Goal: Task Accomplishment & Management: Use online tool/utility

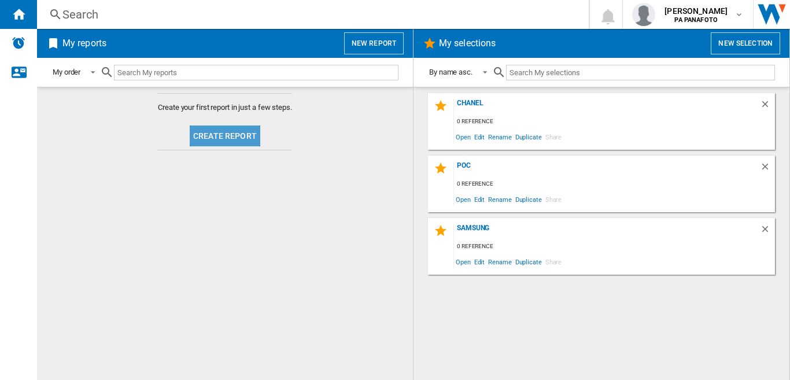
click at [242, 133] on button "Create report" at bounding box center [225, 135] width 71 height 21
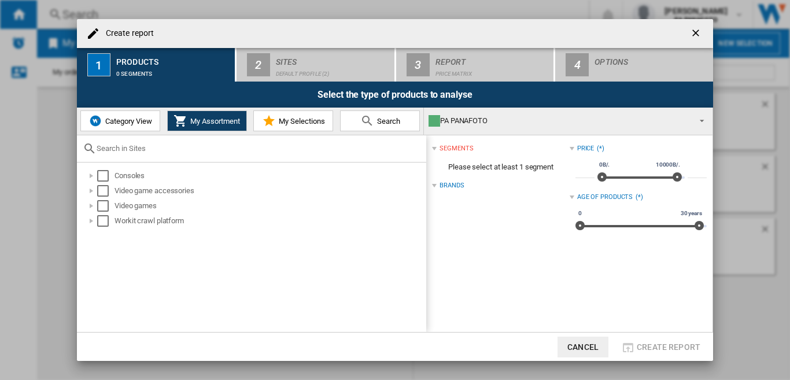
click at [123, 120] on span "Category View" at bounding box center [127, 121] width 50 height 9
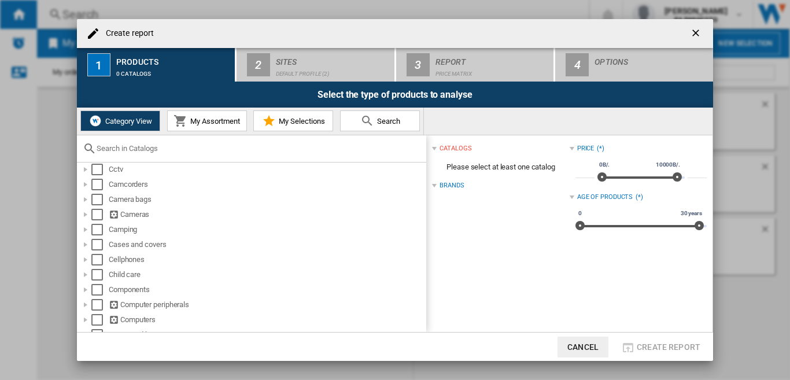
scroll to position [116, 0]
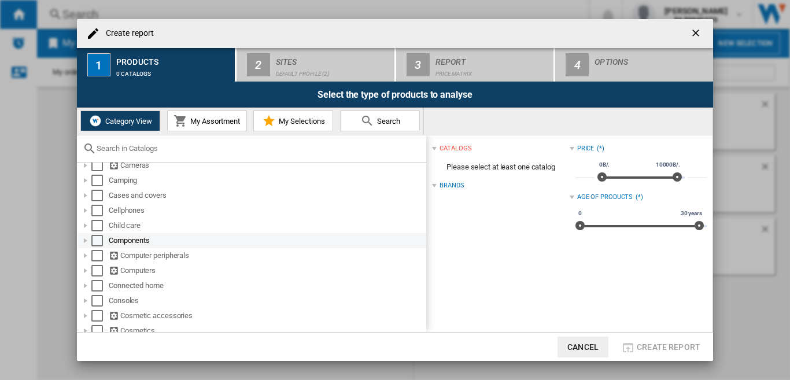
click at [97, 241] on div "Select" at bounding box center [97, 241] width 12 height 12
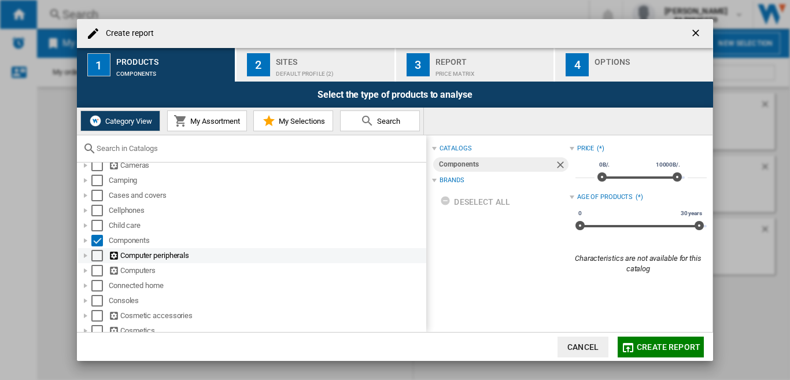
click at [97, 256] on div "Select" at bounding box center [97, 256] width 12 height 12
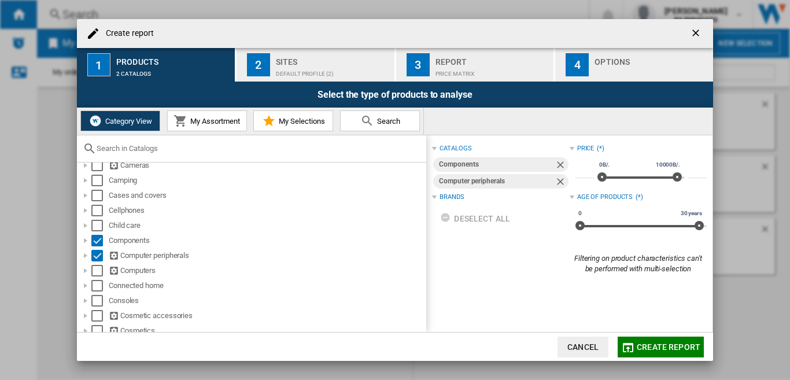
click at [306, 65] on div "Default profile (2)" at bounding box center [333, 71] width 114 height 12
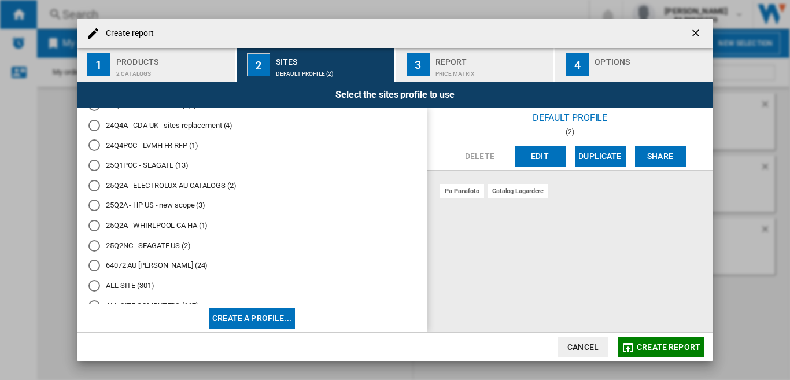
scroll to position [278, 0]
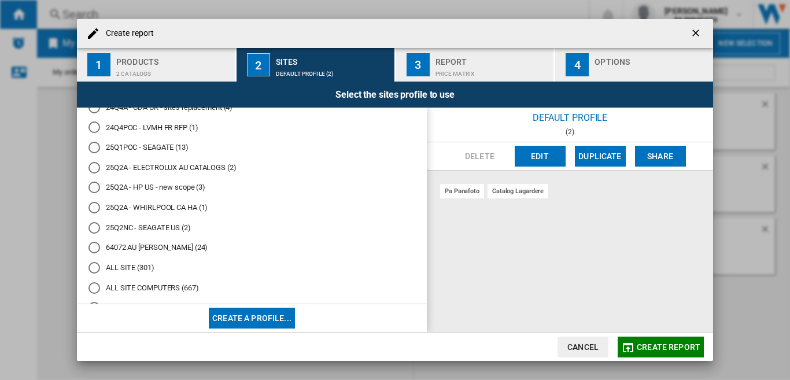
click at [163, 223] on md-radio-button "25Q2NC - SEAGATE US (2)" at bounding box center [251, 227] width 327 height 11
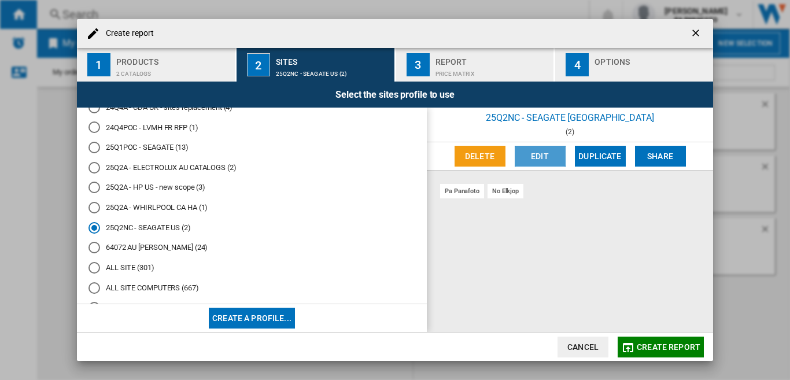
click at [533, 156] on button "Edit" at bounding box center [540, 156] width 51 height 21
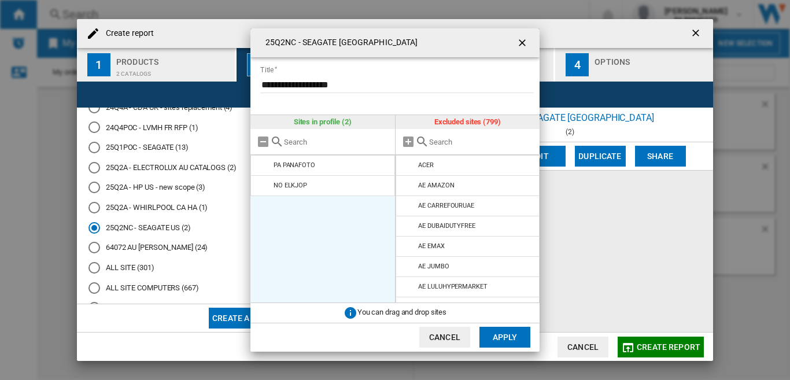
click at [264, 183] on md-icon at bounding box center [264, 186] width 14 height 14
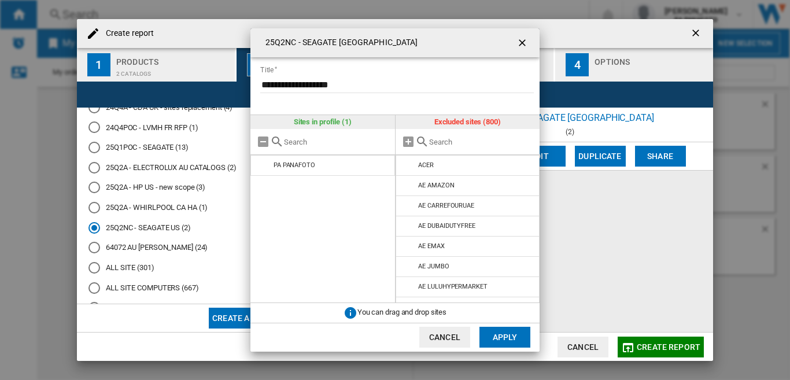
click at [468, 136] on div at bounding box center [467, 142] width 145 height 26
click at [465, 145] on input "text" at bounding box center [481, 142] width 105 height 9
paste input "FI GIGANTT"
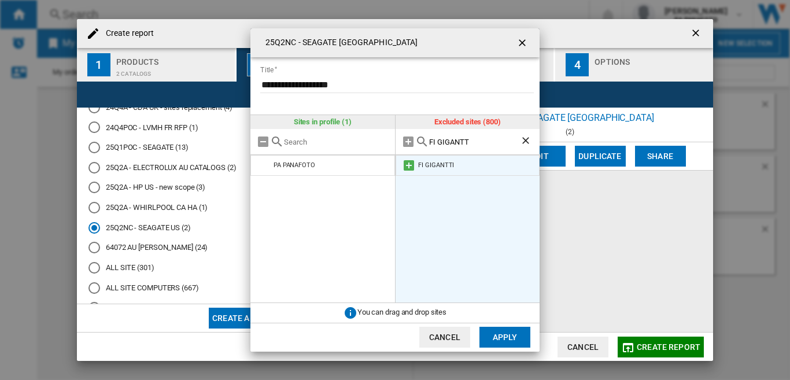
type input "FI GIGANTT"
click at [408, 164] on md-icon at bounding box center [409, 165] width 14 height 14
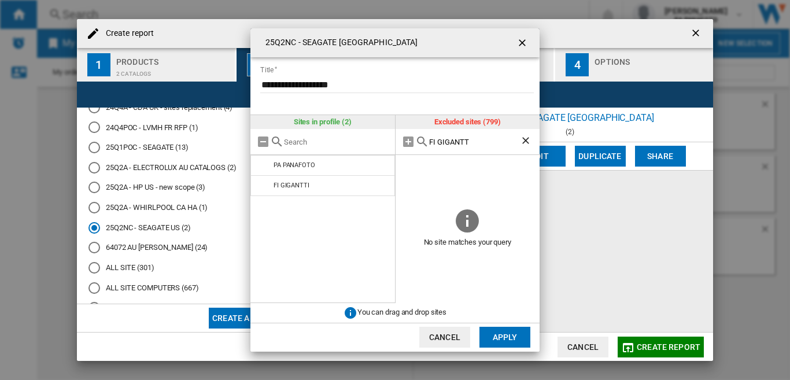
click at [493, 335] on button "Apply" at bounding box center [504, 337] width 51 height 21
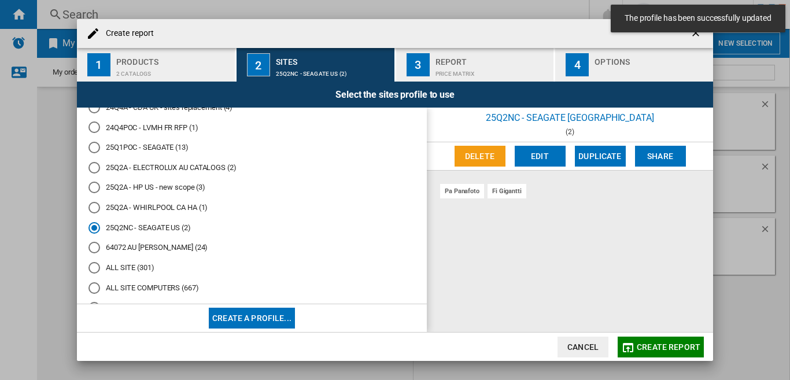
click at [168, 68] on div "2 catalogs" at bounding box center [173, 71] width 114 height 12
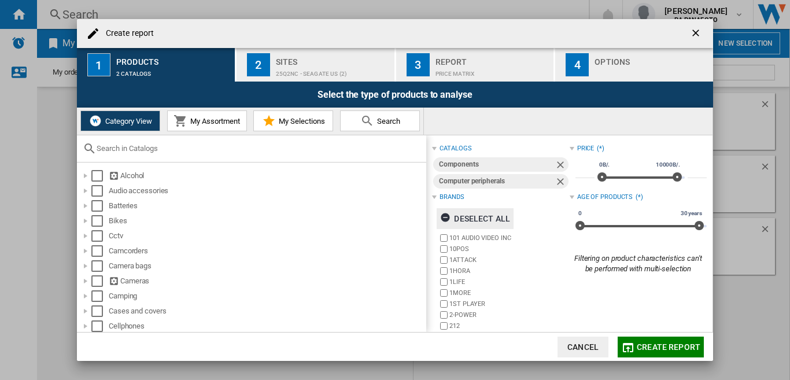
click at [444, 214] on ng-md-icon "button" at bounding box center [447, 219] width 14 height 14
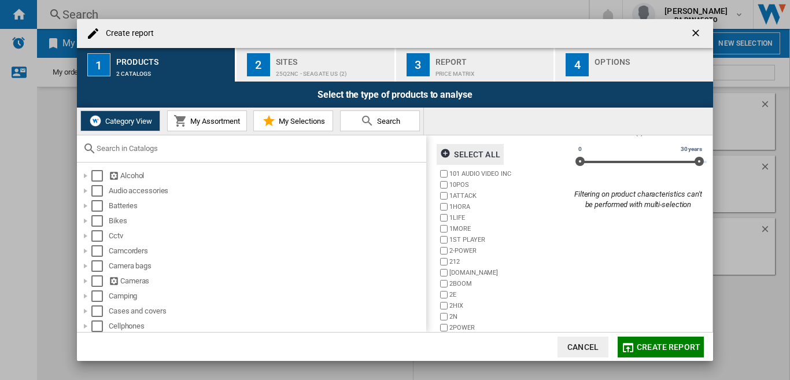
scroll to position [90, 0]
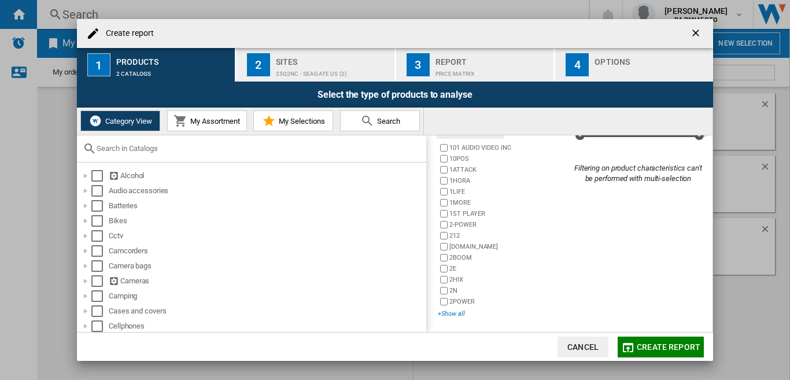
click at [448, 313] on div "+Show all" at bounding box center [503, 313] width 131 height 9
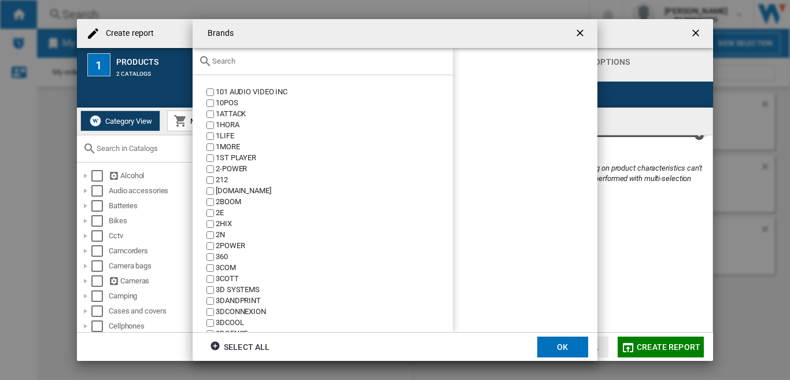
click at [254, 61] on input "text" at bounding box center [329, 61] width 235 height 9
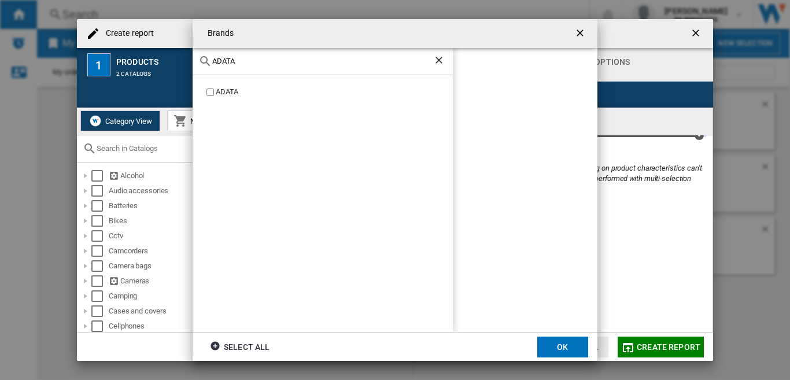
type input "ADATA"
click at [500, 110] on div "ADATA" at bounding box center [525, 190] width 145 height 284
drag, startPoint x: 215, startPoint y: 345, endPoint x: 579, endPoint y: 32, distance: 480.1
click at [216, 345] on ng-md-icon "button" at bounding box center [217, 348] width 14 height 14
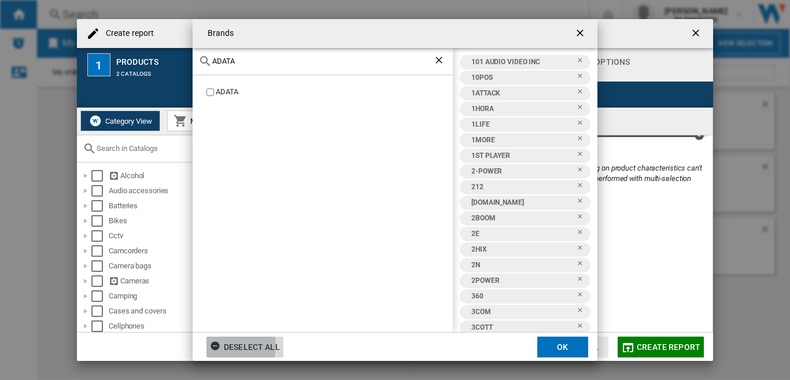
click at [579, 32] on ng-md-icon "getI18NText('BUTTONS.CLOSE_DIALOG')" at bounding box center [581, 34] width 14 height 14
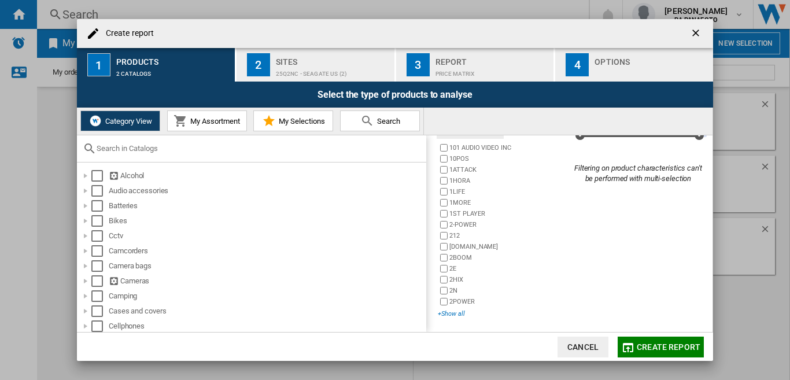
click at [449, 315] on div "+Show all" at bounding box center [503, 313] width 131 height 9
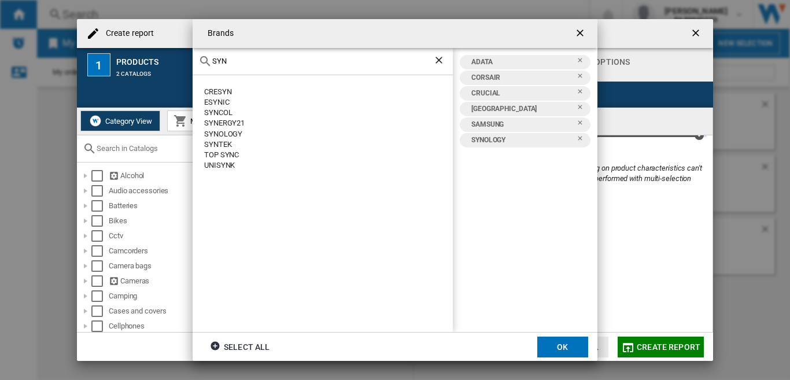
click at [236, 61] on input "SYN" at bounding box center [322, 61] width 221 height 9
click at [217, 90] on div "TOSHIBA" at bounding box center [328, 92] width 249 height 10
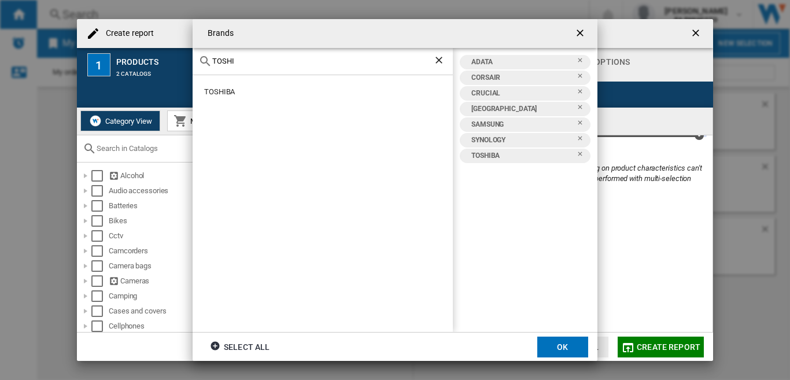
click at [242, 60] on input "TOSHI" at bounding box center [322, 61] width 221 height 9
click at [259, 90] on div "WESTERN DIGITAL" at bounding box center [328, 92] width 249 height 10
click at [258, 65] on input "WESTERN" at bounding box center [322, 61] width 221 height 9
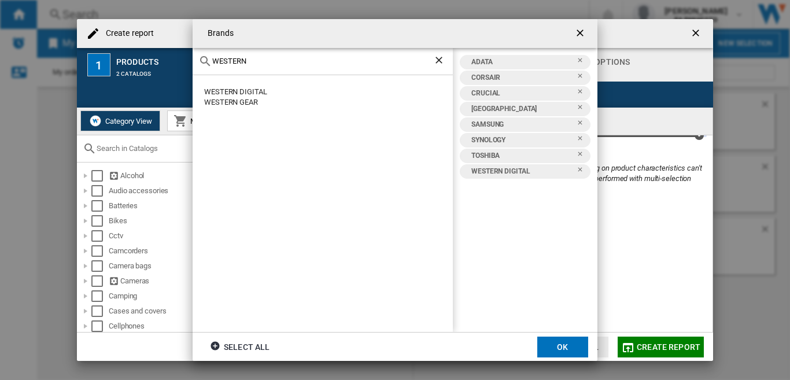
click at [258, 65] on input "WESTERN" at bounding box center [322, 61] width 221 height 9
click at [209, 89] on div "LACIE" at bounding box center [328, 92] width 249 height 10
click at [252, 59] on input "LACIE" at bounding box center [322, 61] width 221 height 9
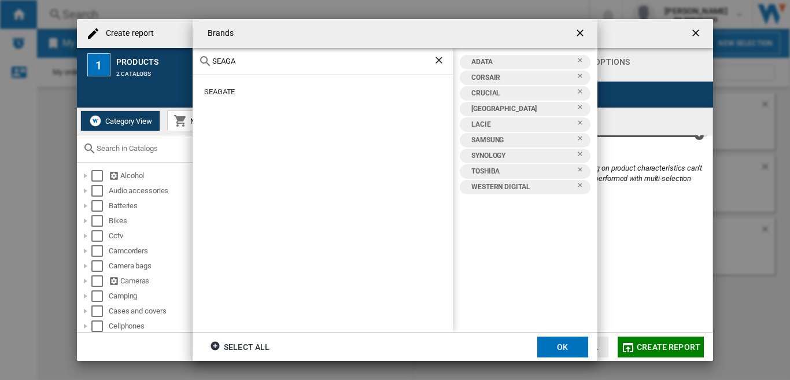
click at [222, 91] on div "SEAGATE" at bounding box center [328, 92] width 249 height 10
click at [563, 345] on button "OK" at bounding box center [562, 347] width 51 height 21
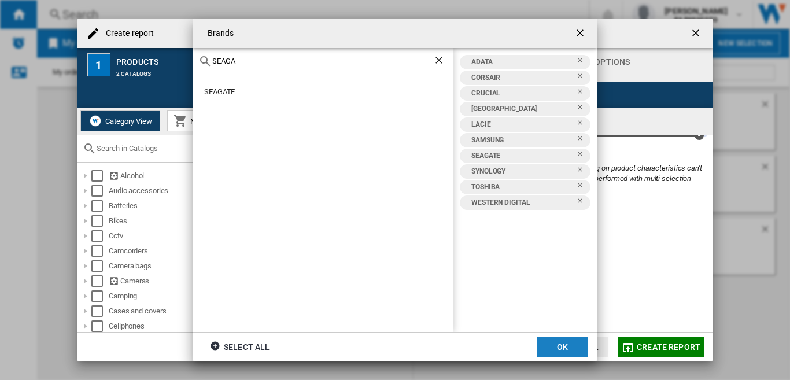
click at [669, 345] on span "Create report" at bounding box center [669, 346] width 64 height 9
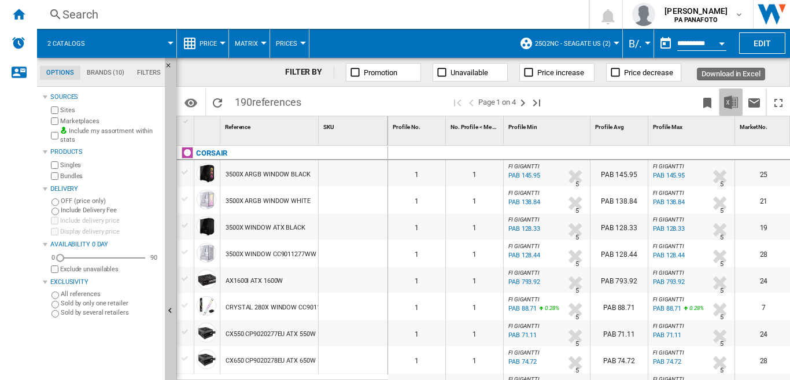
click at [736, 102] on img "Download in Excel" at bounding box center [731, 102] width 14 height 14
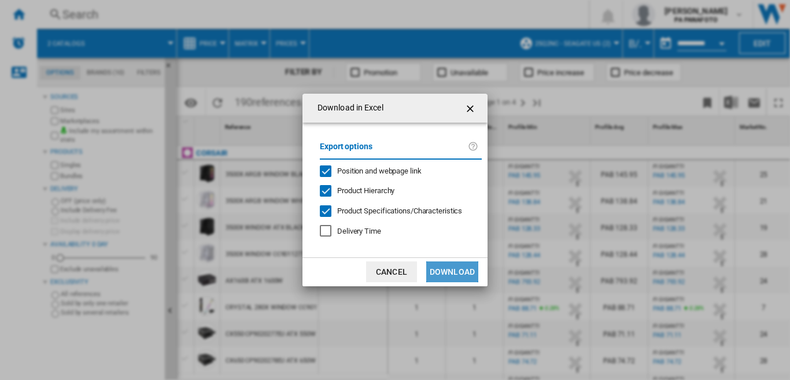
click at [445, 271] on button "Download" at bounding box center [452, 271] width 52 height 21
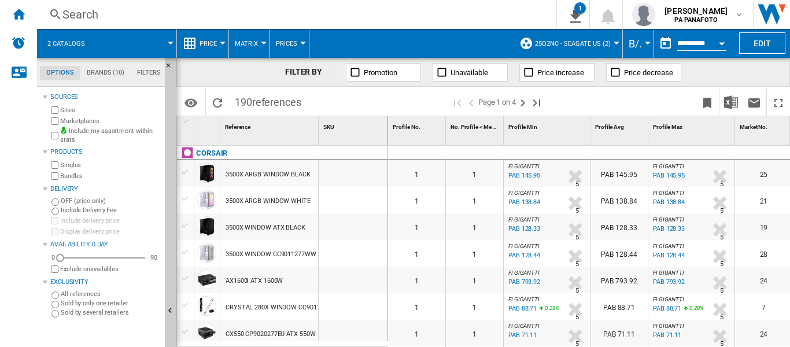
click at [583, 43] on span "25Q2NC - SEAGATE US (2)" at bounding box center [573, 44] width 76 height 8
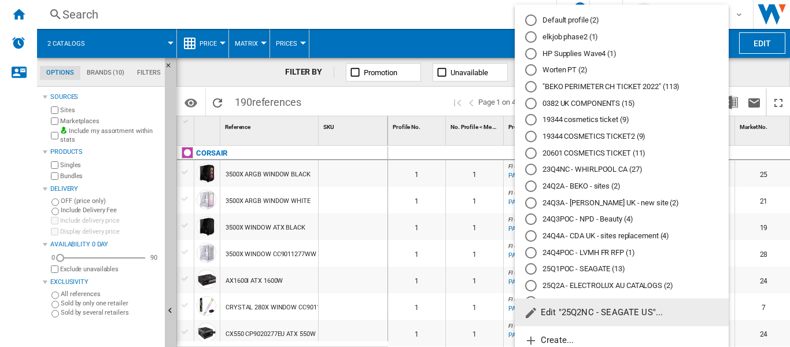
click at [552, 309] on span "Edit "25Q2NC - SEAGATE US"..." at bounding box center [593, 312] width 139 height 10
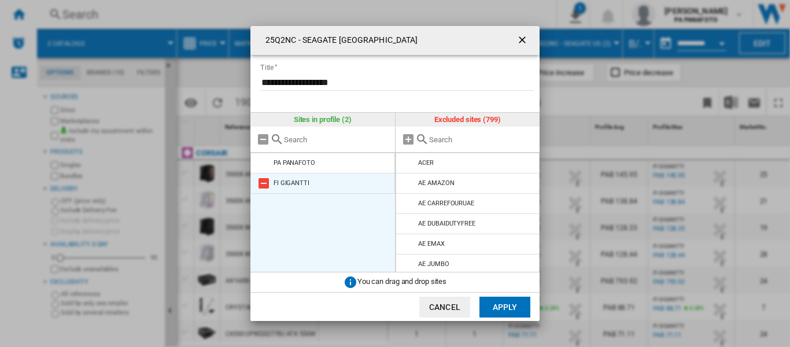
click at [258, 181] on md-icon "25Q2NC - ..." at bounding box center [264, 183] width 14 height 14
click at [445, 140] on input "25Q2NC - ..." at bounding box center [481, 139] width 105 height 9
paste input "ELGIGANTEN"
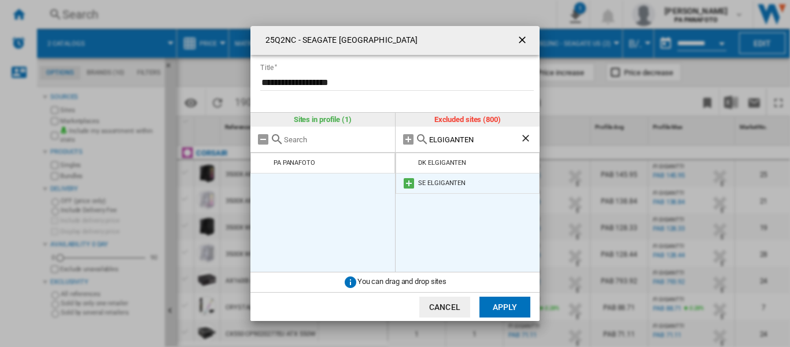
type input "ELGIGANTEN"
click at [411, 182] on md-icon "25Q2NC - ..." at bounding box center [409, 183] width 14 height 14
click at [505, 306] on button "Apply" at bounding box center [504, 307] width 51 height 21
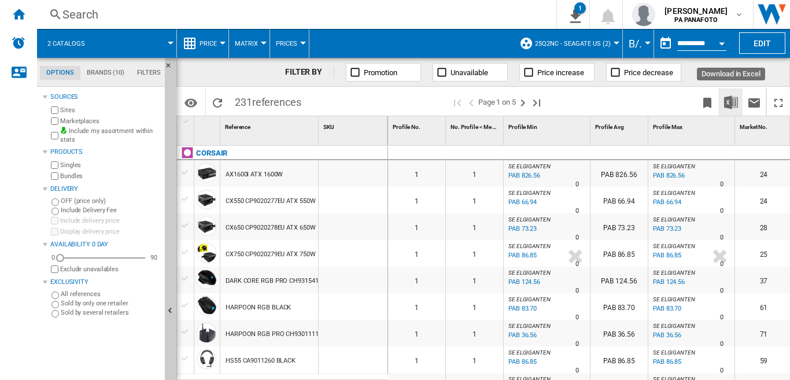
click at [730, 102] on img "Download in Excel" at bounding box center [731, 102] width 14 height 14
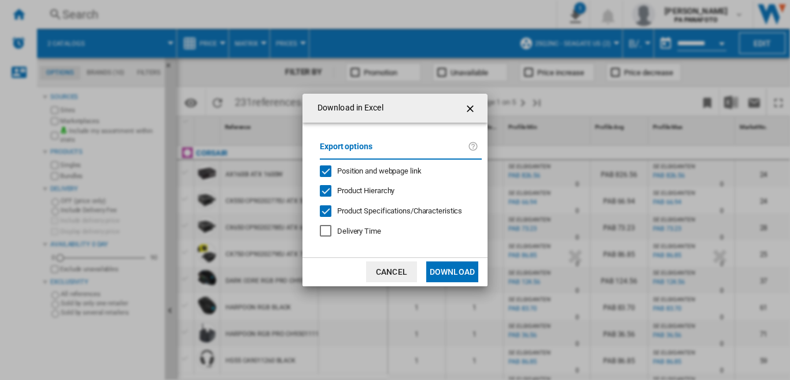
click at [463, 272] on button "Download" at bounding box center [452, 271] width 52 height 21
